Goal: Task Accomplishment & Management: Manage account settings

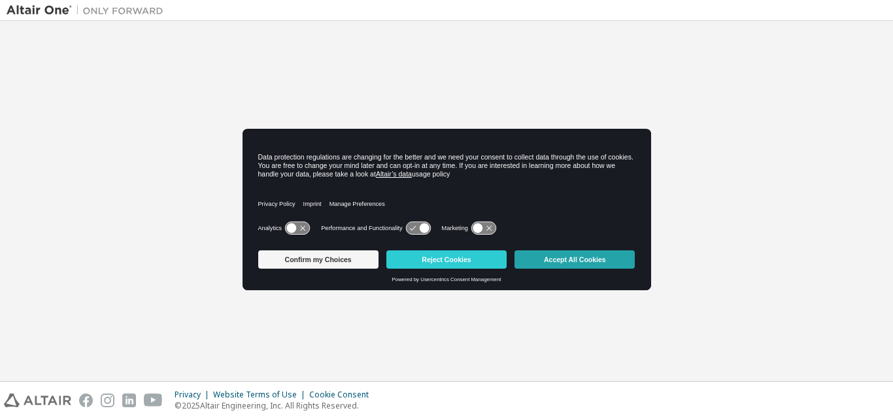
click at [600, 258] on button "Accept All Cookies" at bounding box center [574, 259] width 120 height 18
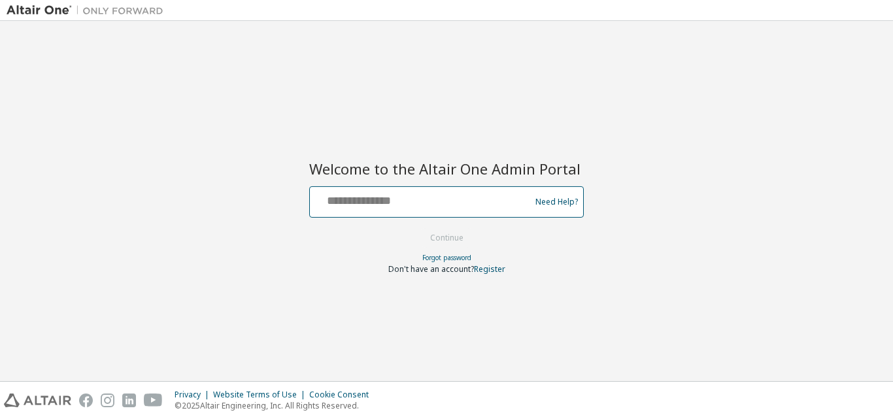
click at [469, 199] on input "text" at bounding box center [422, 199] width 214 height 19
type input "**********"
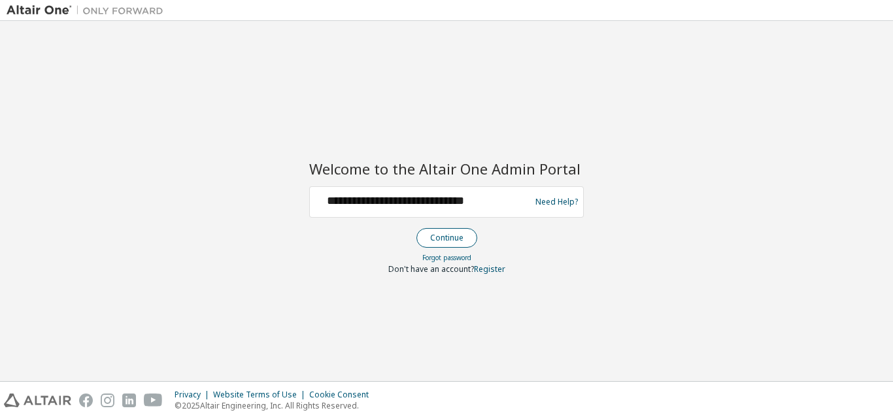
click at [437, 237] on button "Continue" at bounding box center [446, 238] width 61 height 20
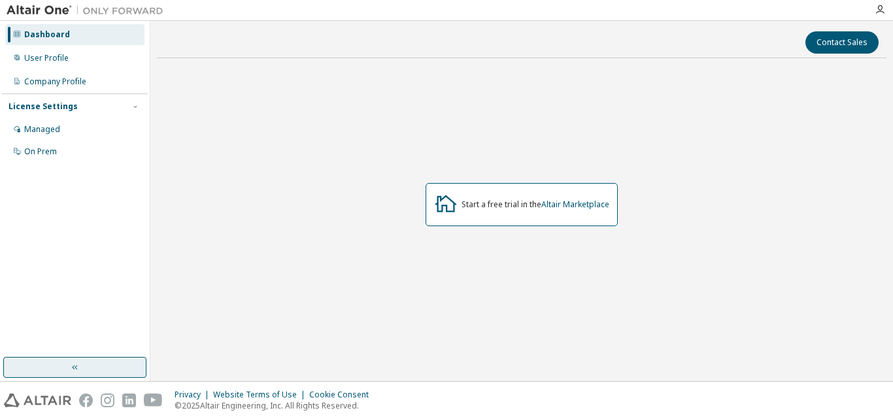
click at [86, 370] on button "button" at bounding box center [74, 367] width 143 height 21
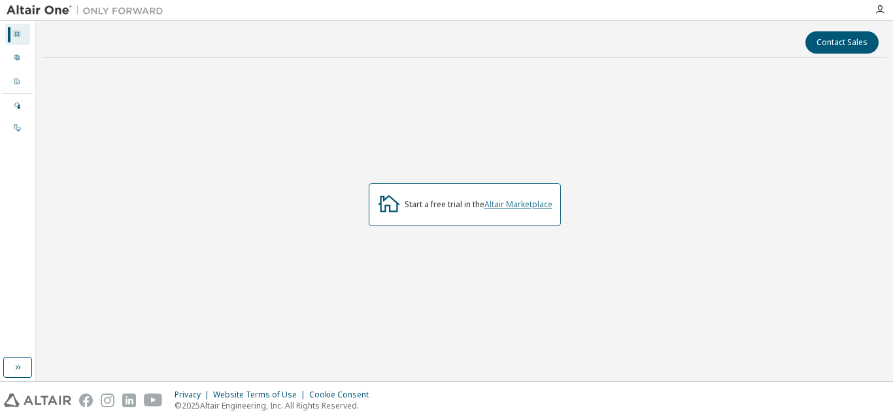
click at [514, 207] on link "Altair Marketplace" at bounding box center [518, 204] width 68 height 11
